Goal: Check status: Check status

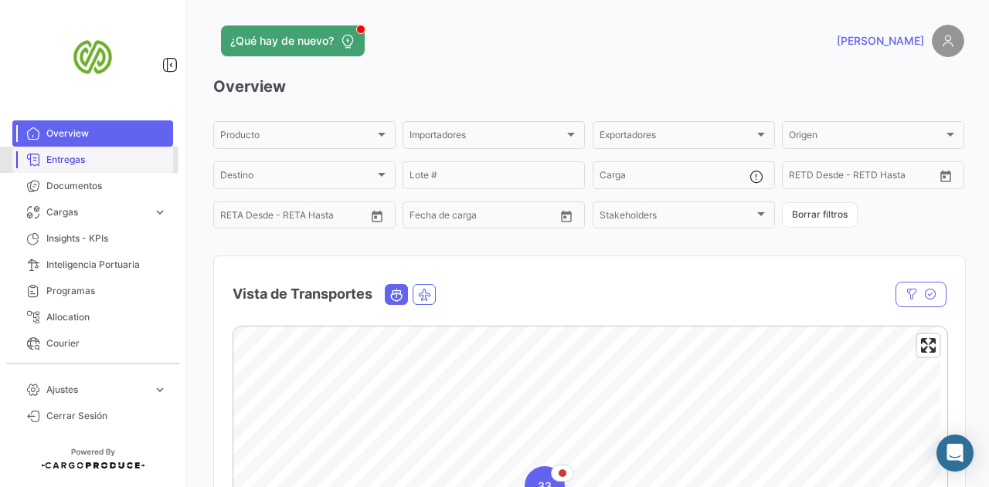
click at [74, 160] on span "Entregas" at bounding box center [106, 160] width 121 height 14
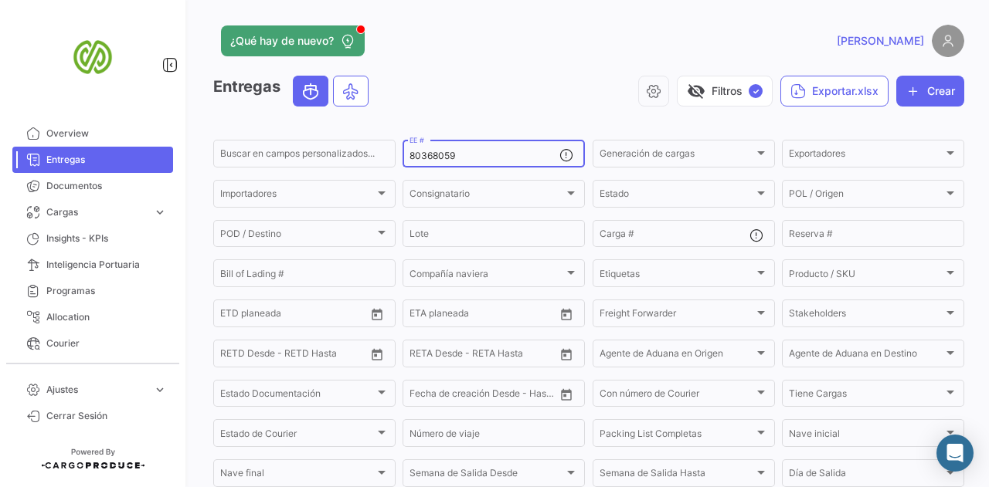
click at [481, 154] on input "80368059" at bounding box center [484, 156] width 150 height 11
click at [512, 154] on input "80368059" at bounding box center [484, 156] width 150 height 11
click at [91, 191] on span "Documentos" at bounding box center [106, 186] width 121 height 14
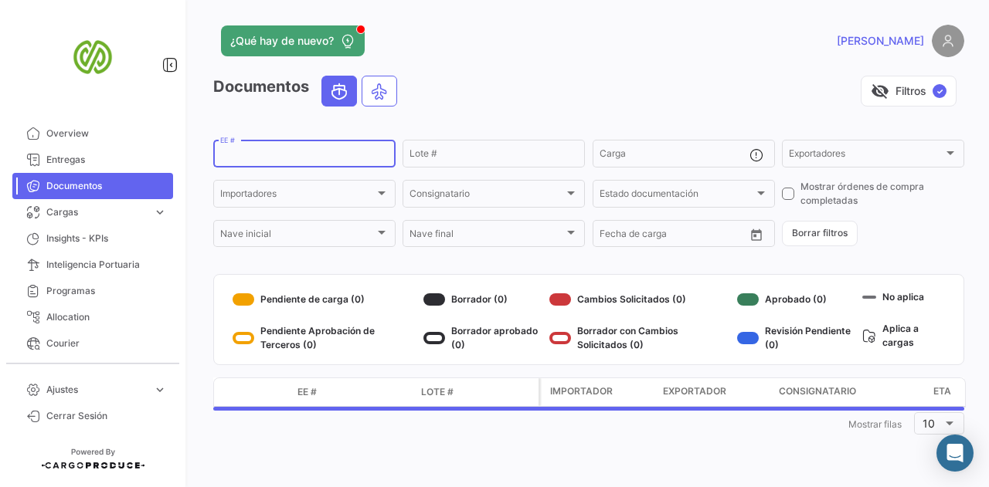
click at [343, 152] on input "EE #" at bounding box center [304, 156] width 168 height 11
paste input "lockerer"
type input "l"
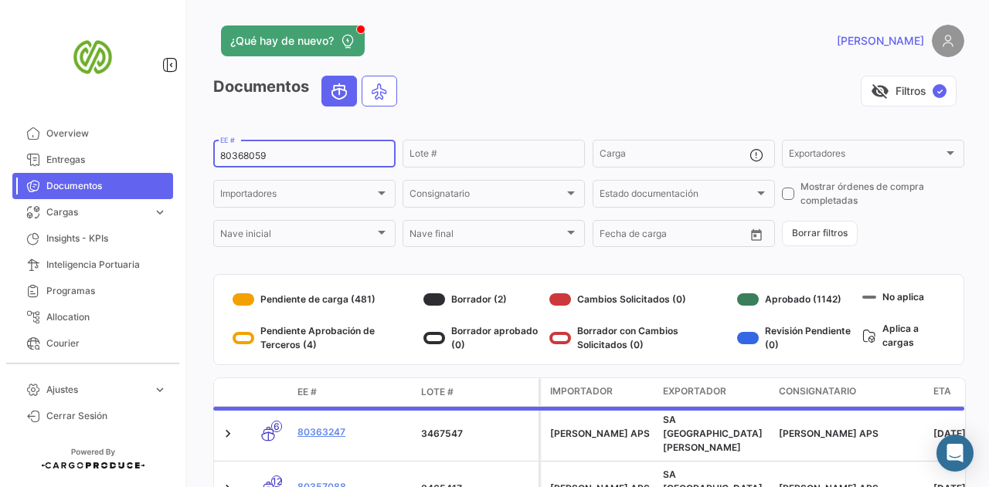
type input "80368059"
click at [344, 149] on div "80368059 EE #" at bounding box center [304, 153] width 168 height 30
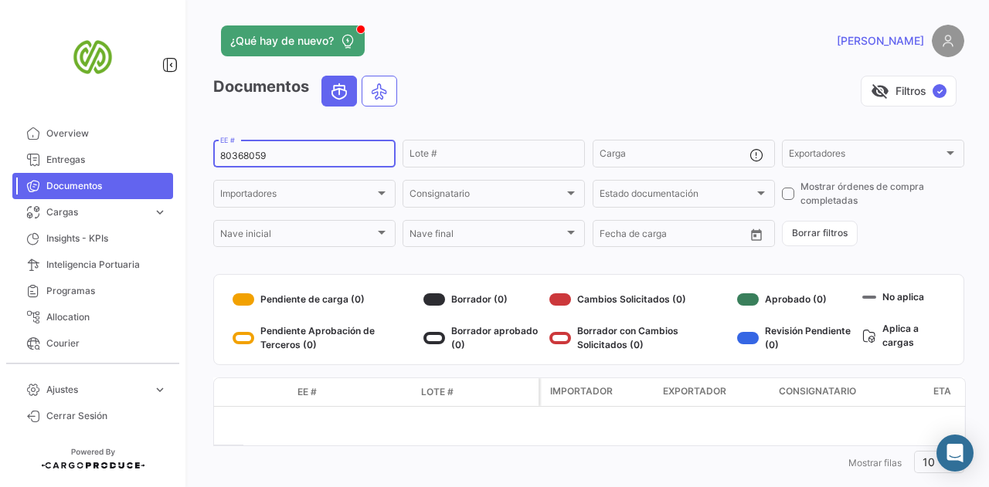
click at [309, 157] on input "80368059" at bounding box center [304, 156] width 168 height 11
click at [76, 216] on span "Cargas" at bounding box center [96, 213] width 100 height 14
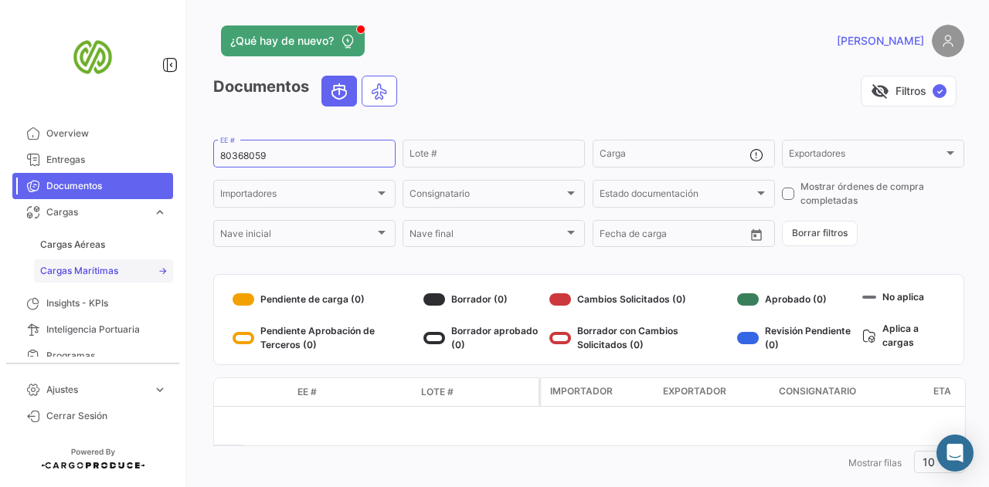
click at [96, 269] on span "Cargas Marítimas" at bounding box center [79, 271] width 78 height 14
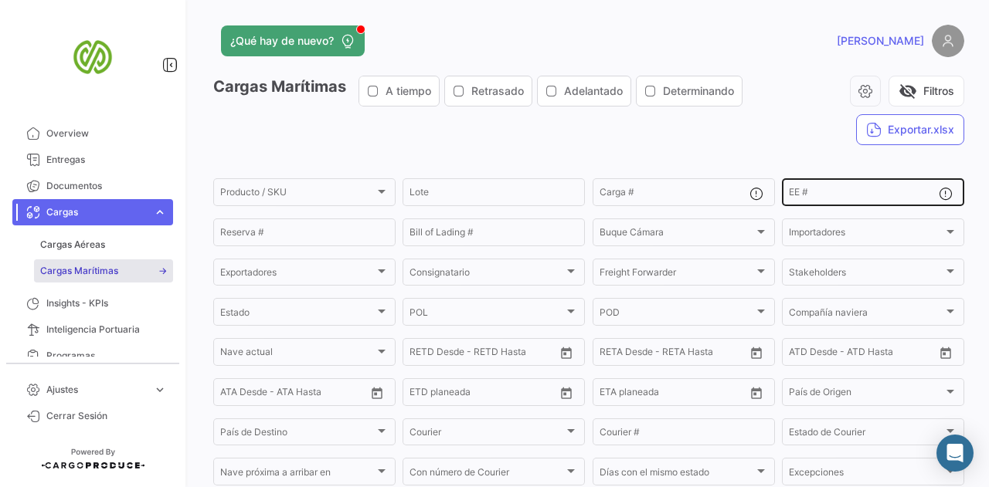
click at [800, 197] on input "EE #" at bounding box center [864, 194] width 150 height 11
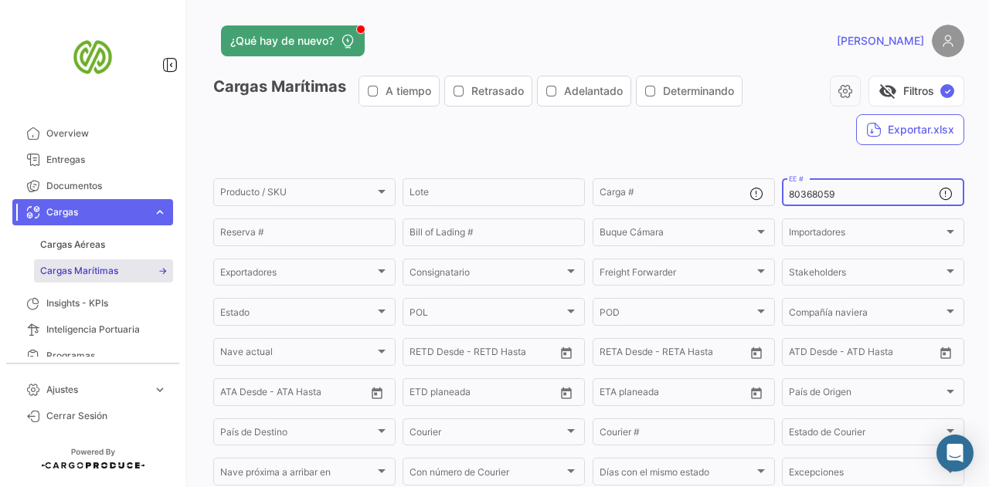
type input "80368059"
